Goal: Information Seeking & Learning: Check status

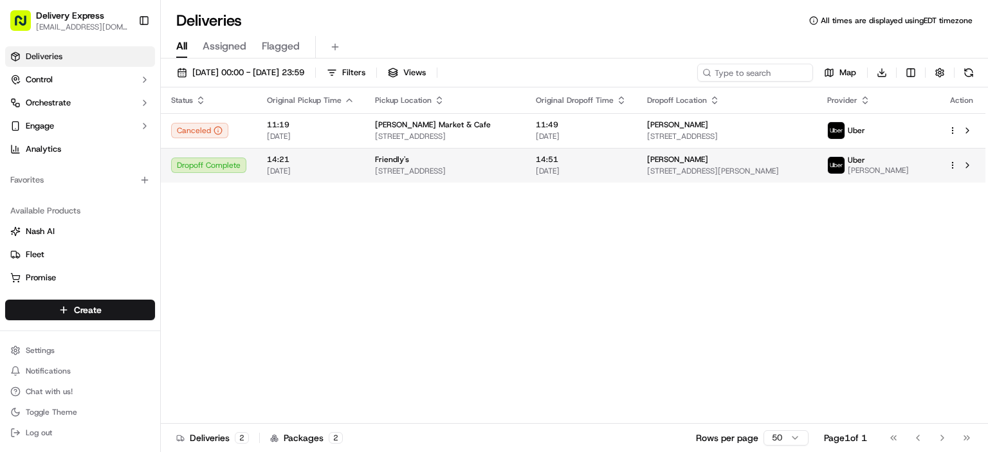
click at [515, 160] on div "Friendly's" at bounding box center [445, 159] width 140 height 10
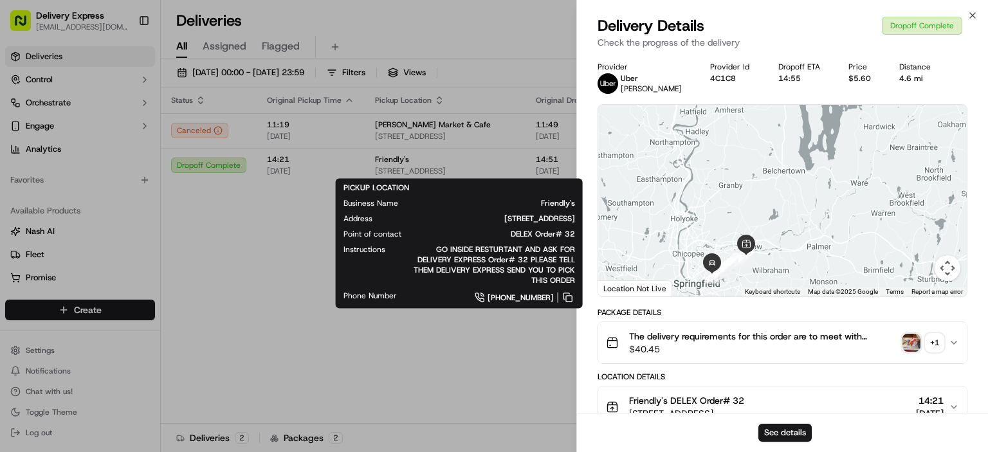
scroll to position [64, 0]
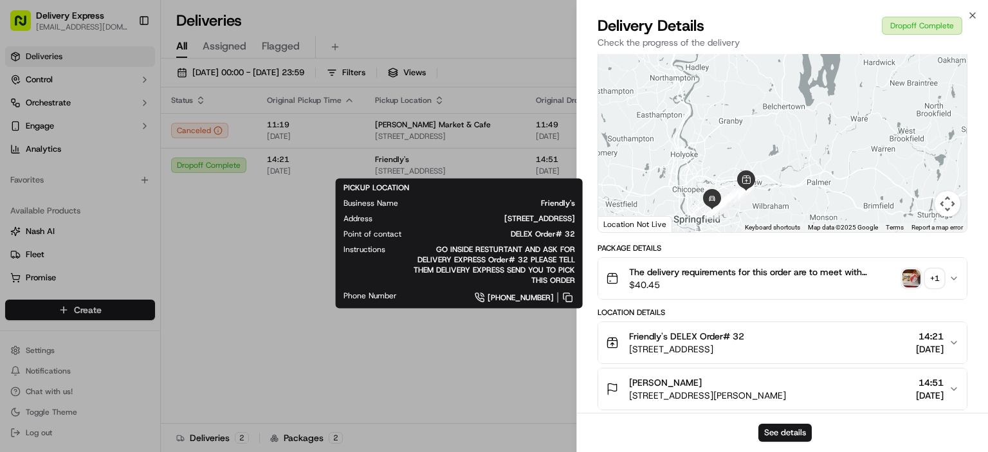
click at [957, 282] on icon "button" at bounding box center [954, 278] width 10 height 10
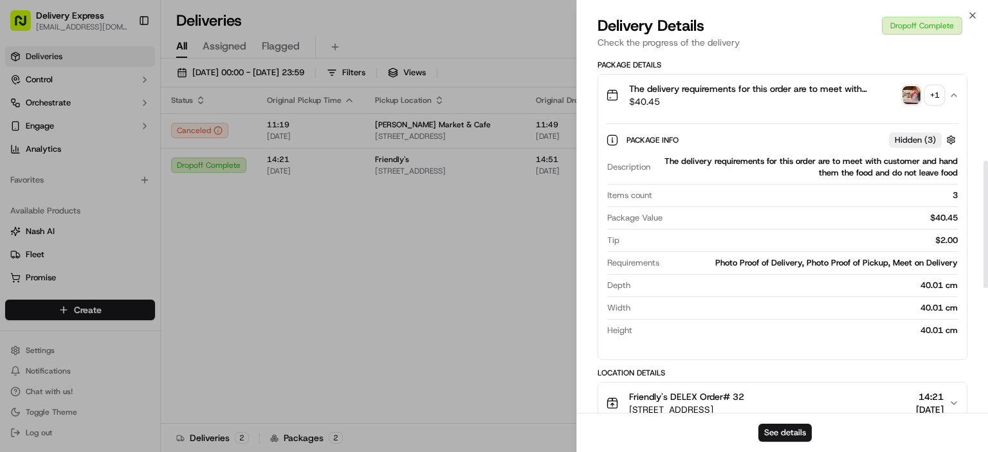
scroll to position [322, 0]
